Goal: Navigation & Orientation: Find specific page/section

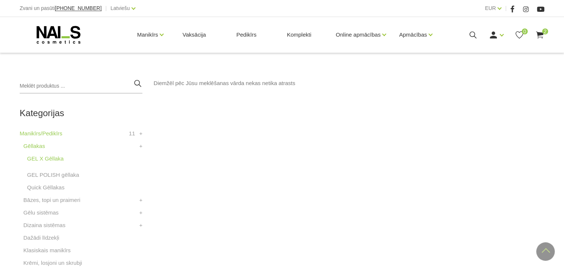
scroll to position [150, 0]
click at [41, 150] on link "Gēllakas" at bounding box center [33, 147] width 21 height 9
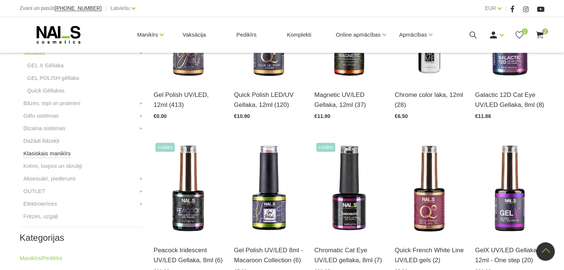
scroll to position [180, 0]
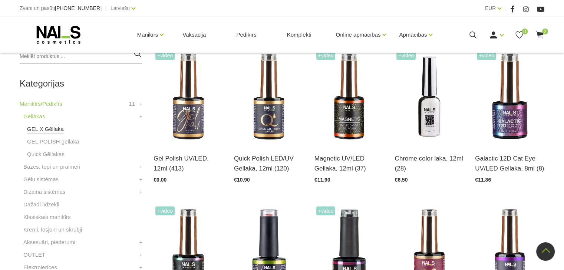
click at [53, 129] on link "GEL X Gēllaka" at bounding box center [45, 129] width 37 height 9
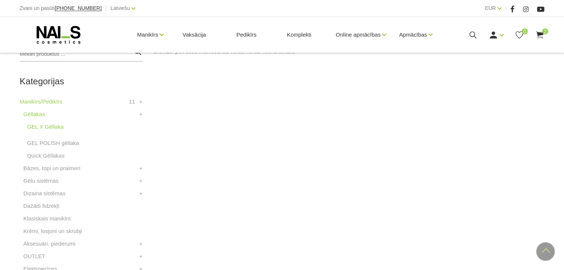
scroll to position [182, 0]
click at [59, 142] on link "GEL POLISH gēllaka" at bounding box center [53, 143] width 52 height 9
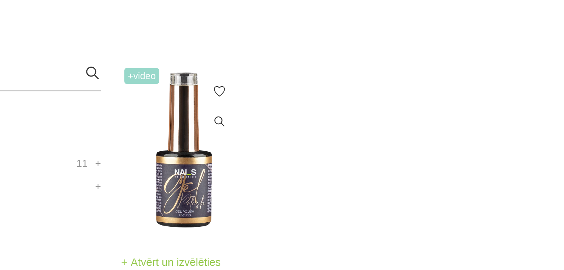
scroll to position [110, 0]
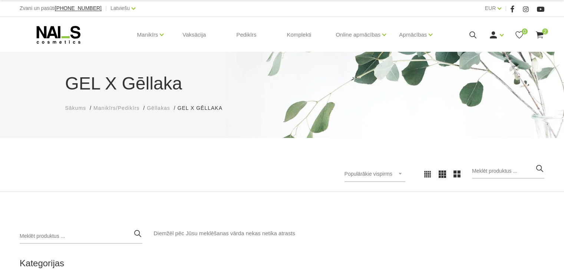
scroll to position [36, 0]
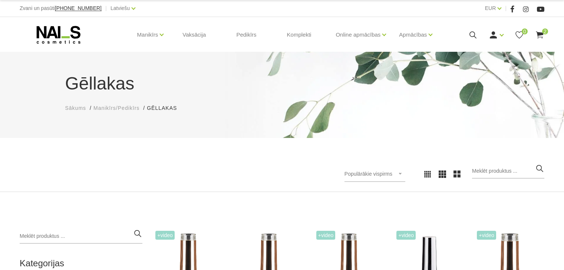
scroll to position [36, 0]
